Goal: Task Accomplishment & Management: Manage account settings

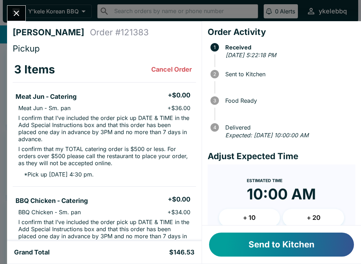
click at [326, 217] on button "+ 20" at bounding box center [313, 218] width 61 height 18
click at [319, 216] on button "+ 20" at bounding box center [313, 218] width 61 height 18
click at [321, 216] on button "+ 20" at bounding box center [313, 218] width 61 height 18
click at [319, 242] on button "Send to Kitchen" at bounding box center [281, 245] width 145 height 24
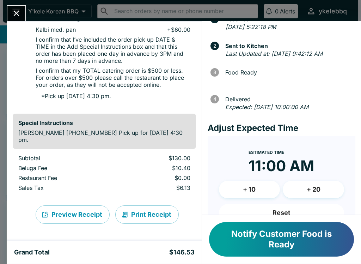
scroll to position [287, 0]
click at [19, 1] on div "[PERSON_NAME] Order # 121383 Pickup 3 Items Meat Jun - Catering + $0.00 Meat Ju…" at bounding box center [180, 132] width 361 height 264
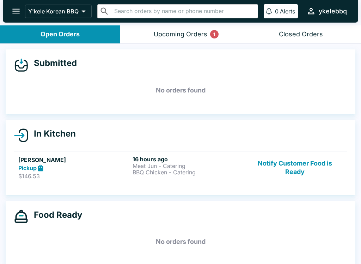
click at [18, 1] on div "Y'kele Korean BBQ ​ ​ 0 Alerts ykelebbq" at bounding box center [181, 11] width 356 height 23
click at [175, 23] on header "Y'kele Korean BBQ ​ ​ 0 Alerts ykelebbq" at bounding box center [180, 12] width 361 height 25
click at [169, 30] on div "Upcoming Orders 1" at bounding box center [181, 34] width 54 height 8
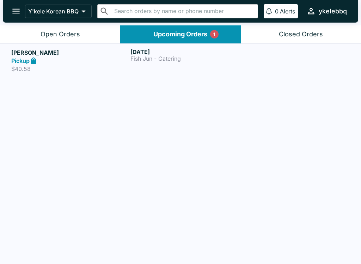
click at [43, 48] on link "Lei-[PERSON_NAME] Pickup $40.58 [DATE] Fish Jun - Catering" at bounding box center [180, 60] width 361 height 33
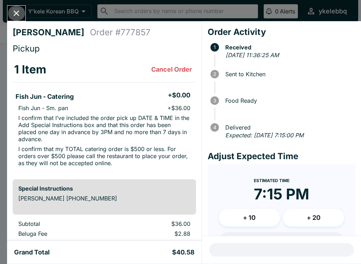
click at [20, 15] on icon "Close" at bounding box center [17, 13] width 10 height 10
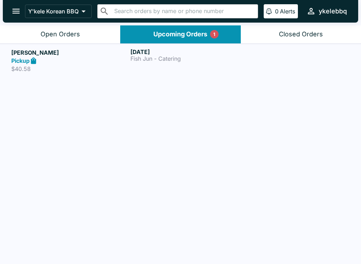
click at [190, 62] on div "[DATE] Fish Jun - Catering" at bounding box center [189, 60] width 116 height 24
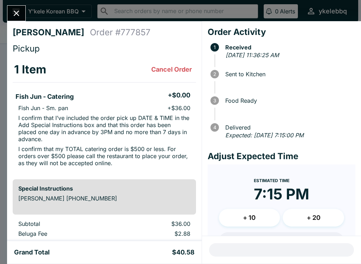
click at [9, 18] on div at bounding box center [16, 13] width 19 height 16
